Goal: Use online tool/utility: Utilize a website feature to perform a specific function

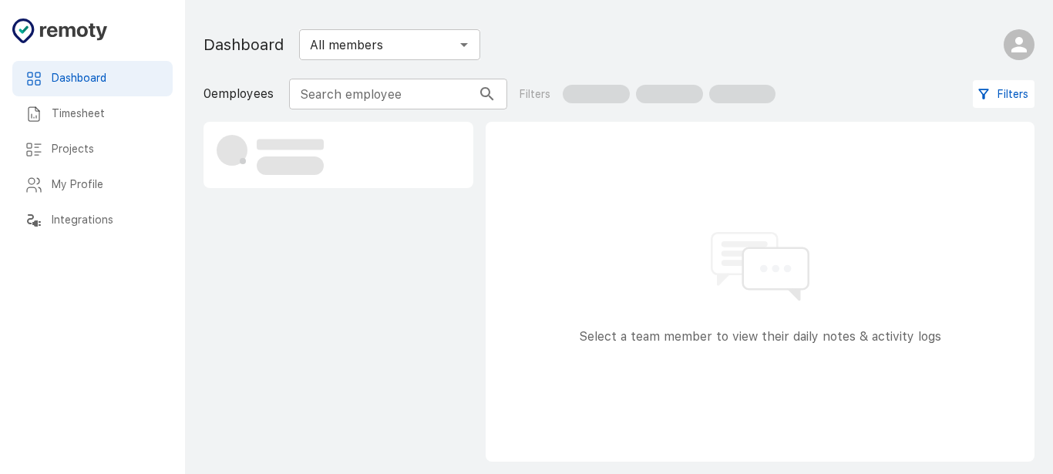
click at [950, 42] on div at bounding box center [826, 44] width 415 height 43
click at [929, 43] on icon "Start your break" at bounding box center [931, 47] width 11 height 8
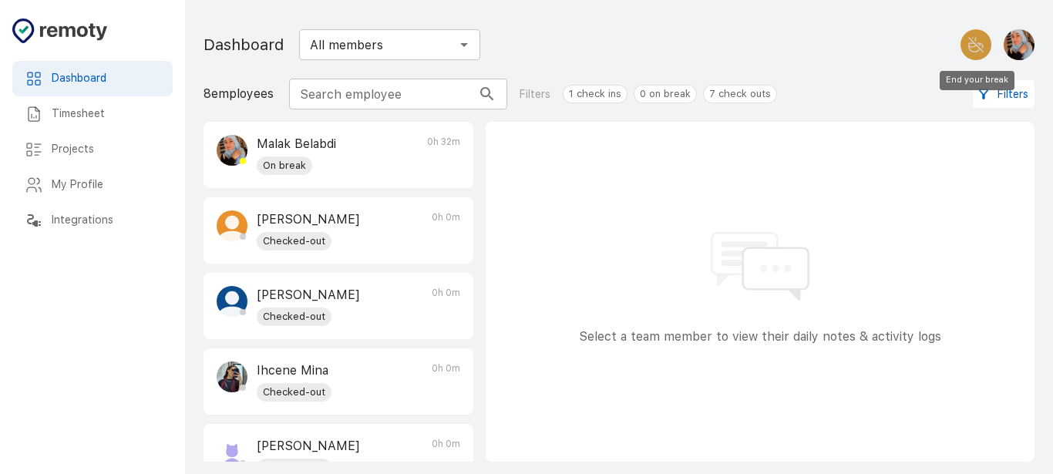
click at [971, 29] on button "End your break" at bounding box center [975, 44] width 31 height 31
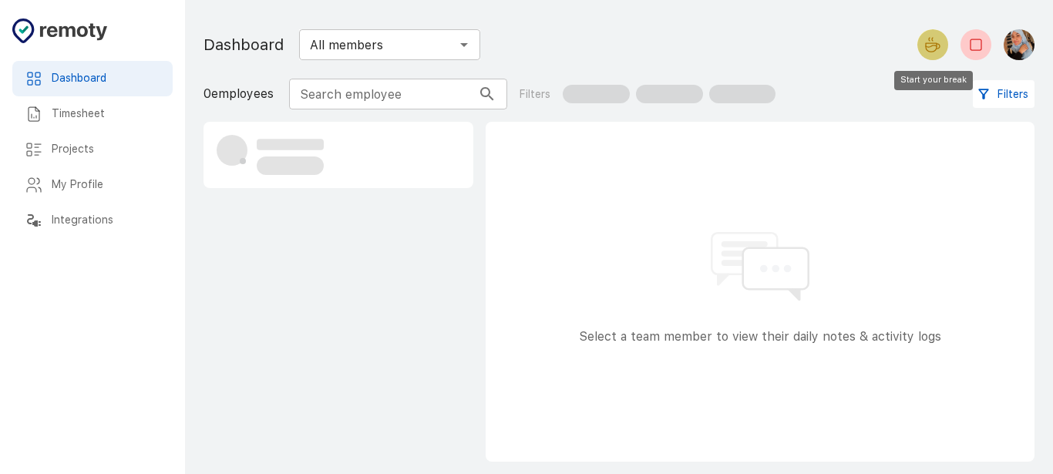
click at [924, 48] on icon "Start your break" at bounding box center [932, 44] width 18 height 18
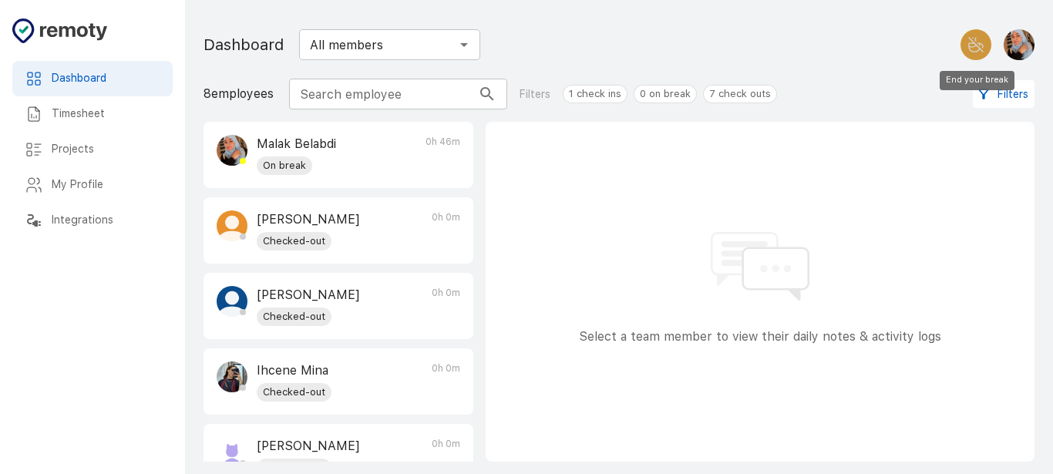
click at [967, 49] on icon "End your break" at bounding box center [976, 44] width 18 height 18
